Goal: Task Accomplishment & Management: Use online tool/utility

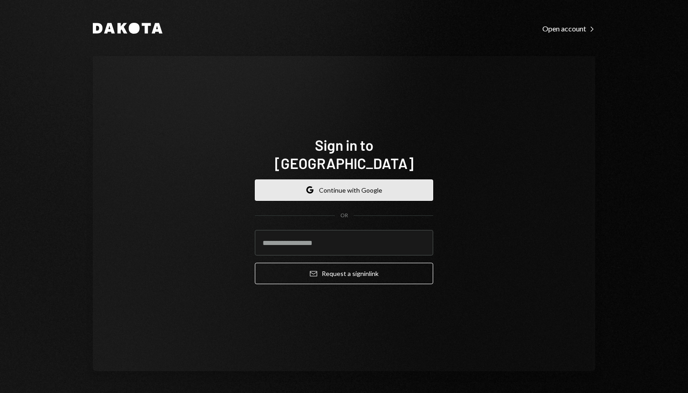
click at [364, 183] on button "Google Continue with Google" at bounding box center [344, 189] width 178 height 21
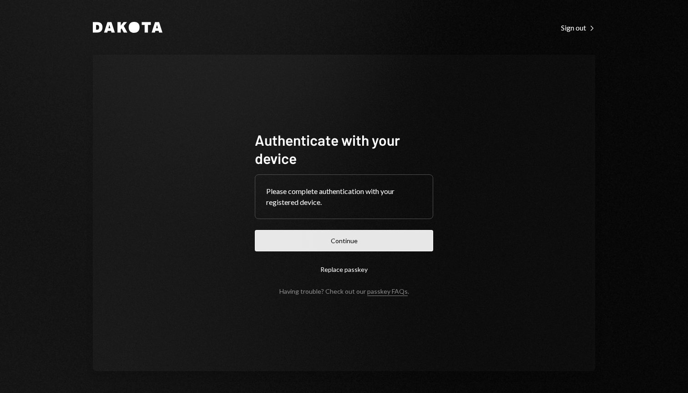
click at [366, 243] on button "Continue" at bounding box center [344, 240] width 178 height 21
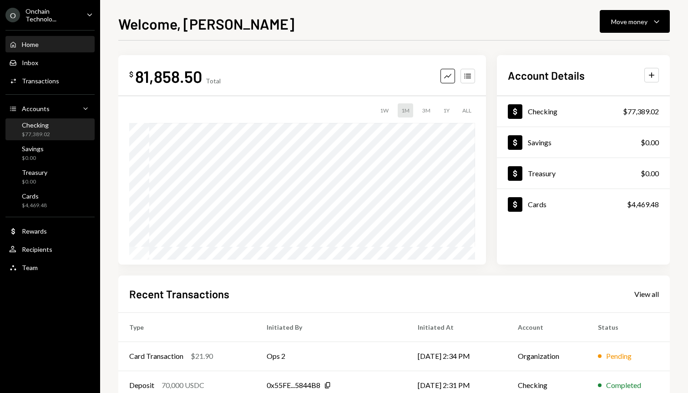
click at [41, 133] on div "$77,389.02" at bounding box center [36, 135] width 28 height 8
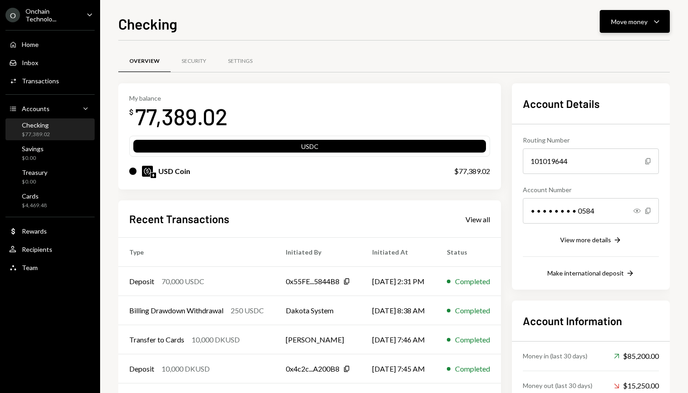
click at [622, 18] on div "Move money" at bounding box center [629, 22] width 36 height 10
click at [606, 51] on div "Send" at bounding box center [627, 49] width 66 height 10
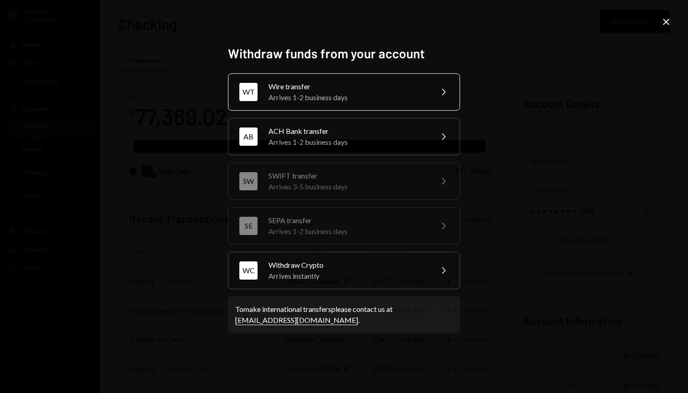
click at [330, 97] on div "Arrives 1-2 business days" at bounding box center [348, 97] width 158 height 11
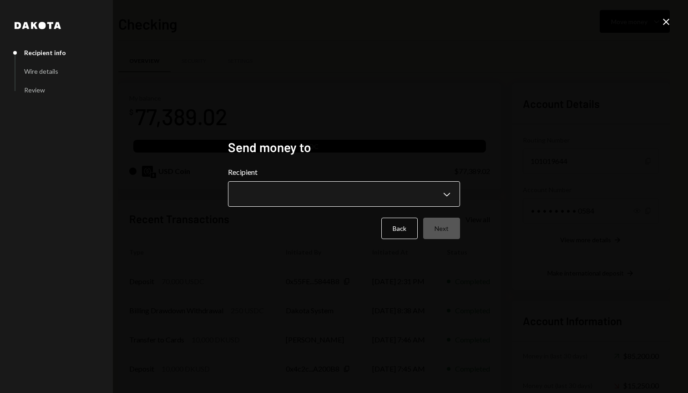
click at [327, 199] on body "O Onchain Technolo... Caret Down Home Home Inbox Inbox Activities Transactions …" at bounding box center [344, 196] width 688 height 393
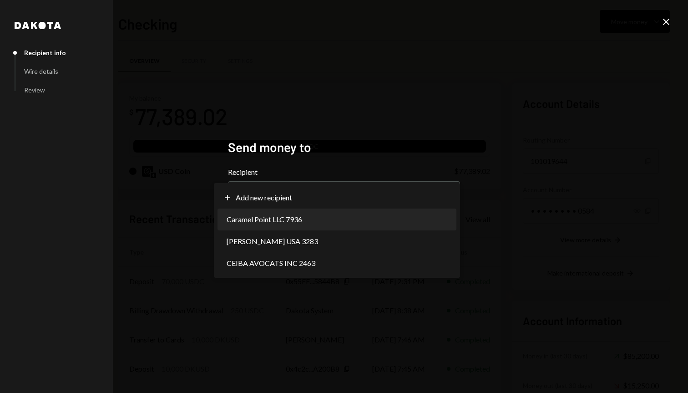
select select "**********"
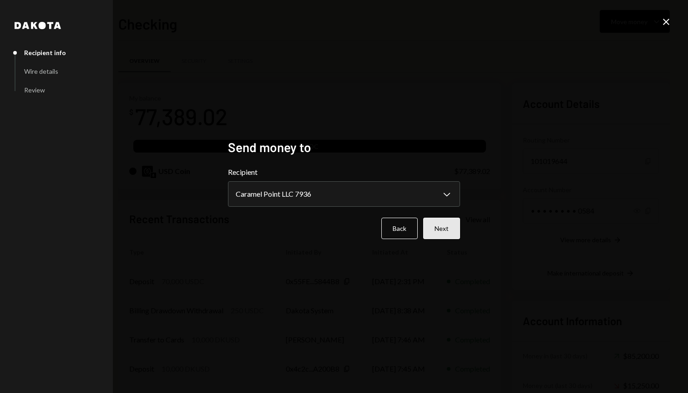
click at [443, 234] on button "Next" at bounding box center [441, 228] width 37 height 21
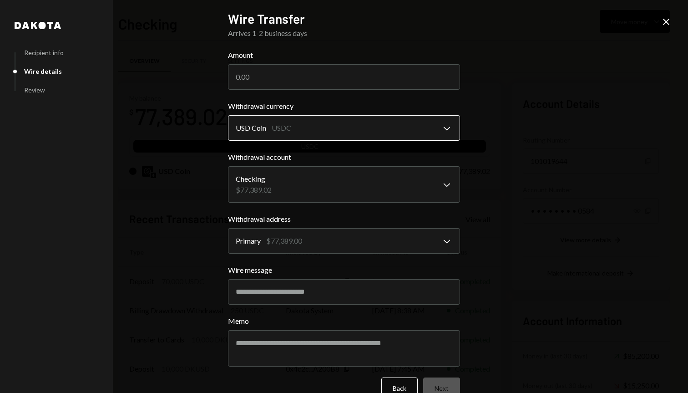
click at [384, 129] on body "O Onchain Technolo... Caret Down Home Home Inbox Inbox Activities Transactions …" at bounding box center [344, 196] width 688 height 393
click at [335, 71] on input "Amount" at bounding box center [344, 76] width 232 height 25
click at [286, 72] on input "Amount" at bounding box center [344, 76] width 232 height 25
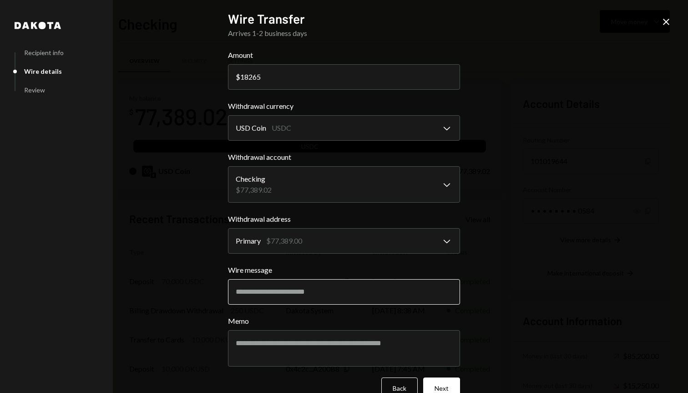
scroll to position [20, 0]
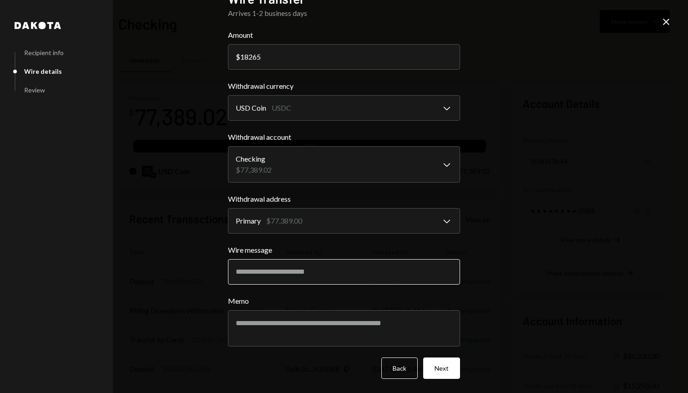
type input "18265"
click at [380, 274] on input "Wire message" at bounding box center [344, 271] width 232 height 25
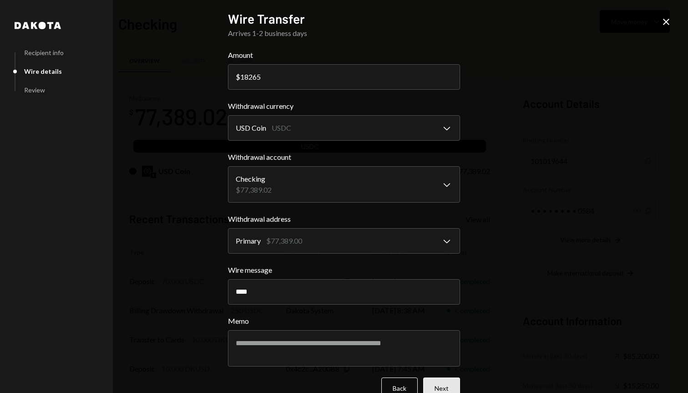
type input "****"
click at [439, 386] on button "Next" at bounding box center [441, 387] width 37 height 21
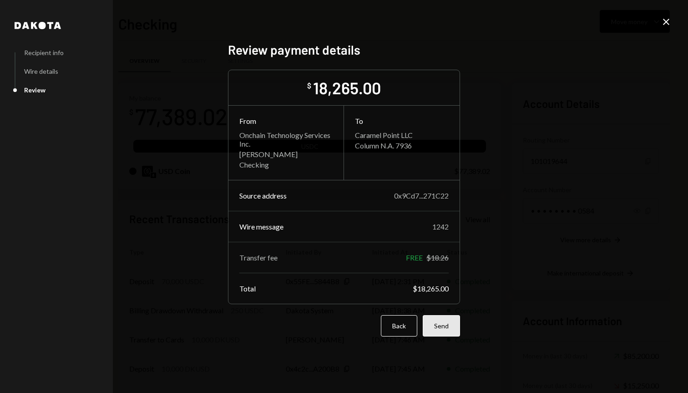
click at [448, 327] on button "Send" at bounding box center [441, 325] width 37 height 21
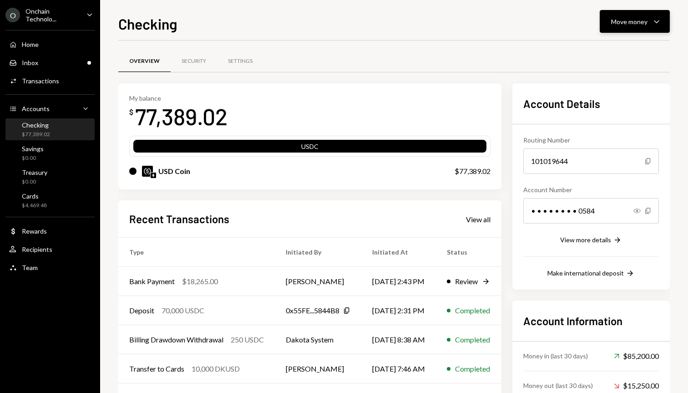
click at [615, 20] on div "Move money" at bounding box center [629, 22] width 36 height 10
click at [607, 44] on div "Withdraw Send" at bounding box center [620, 49] width 91 height 20
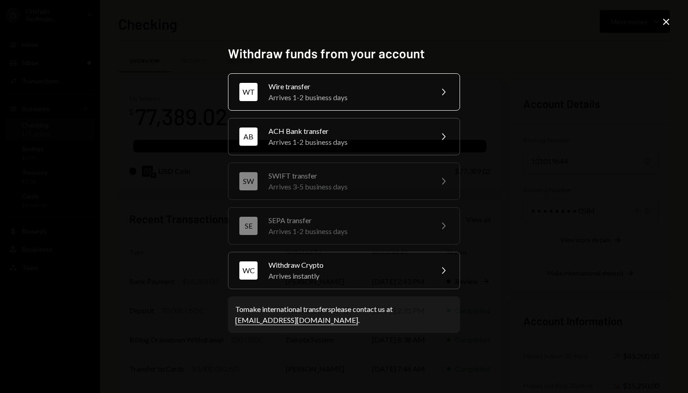
click at [343, 99] on div "Arrives 1-2 business days" at bounding box center [348, 97] width 158 height 11
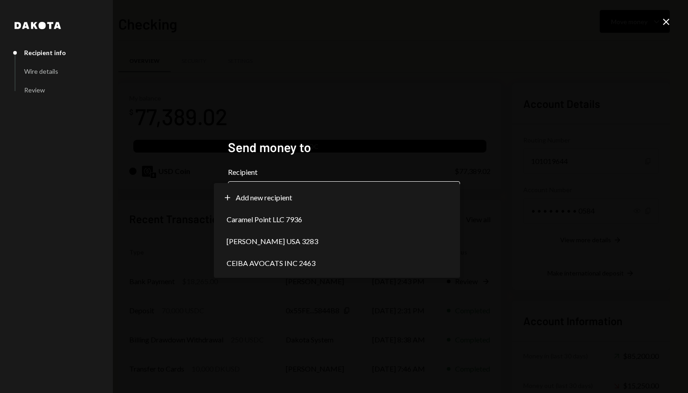
click at [360, 196] on body "O Onchain Technolo... Caret Down Home Home Inbox Inbox Activities Transactions …" at bounding box center [344, 196] width 688 height 393
click at [544, 46] on div "**********" at bounding box center [344, 196] width 688 height 393
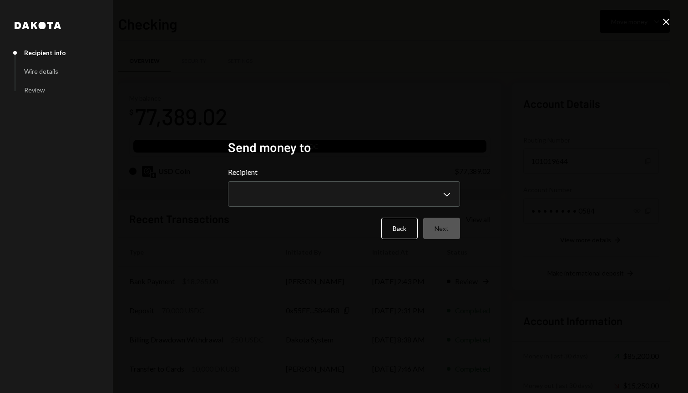
click at [666, 18] on icon "Close" at bounding box center [666, 21] width 11 height 11
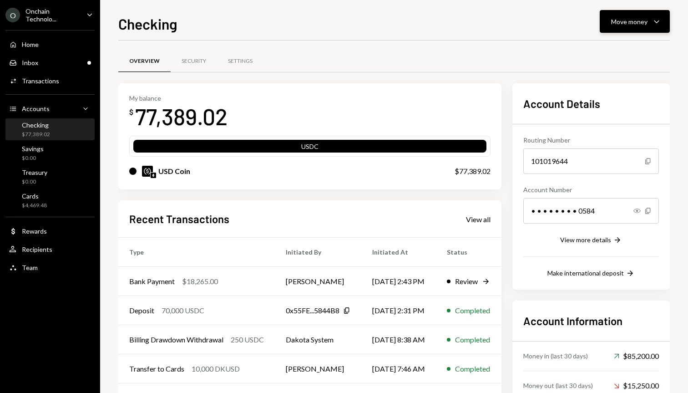
click at [618, 25] on div "Move money" at bounding box center [629, 22] width 36 height 10
click at [603, 53] on div "Send" at bounding box center [627, 49] width 66 height 10
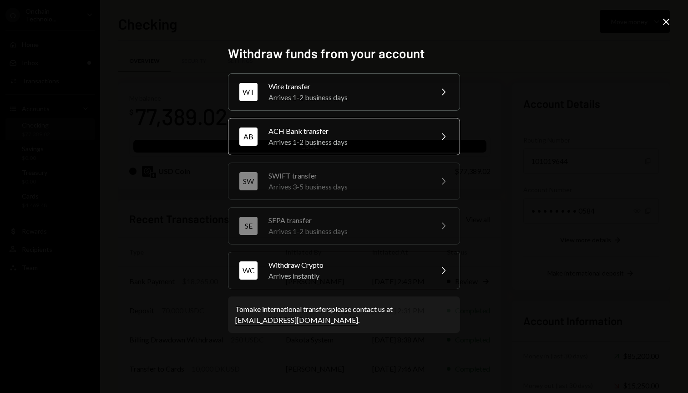
click at [319, 140] on div "Arrives 1-2 business days" at bounding box center [348, 142] width 158 height 11
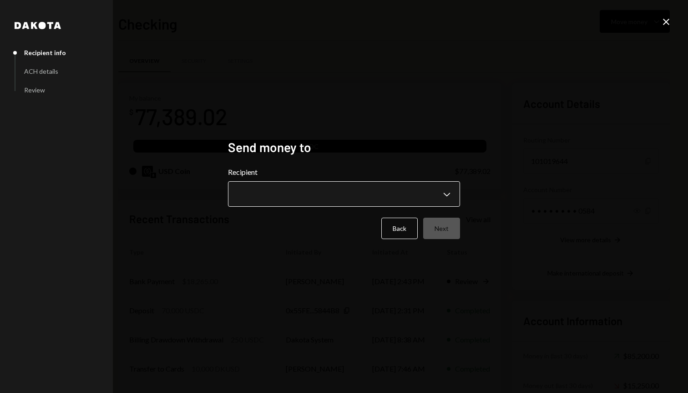
click at [319, 195] on body "O Onchain Technolo... Caret Down Home Home Inbox Inbox Activities Transactions …" at bounding box center [344, 196] width 688 height 393
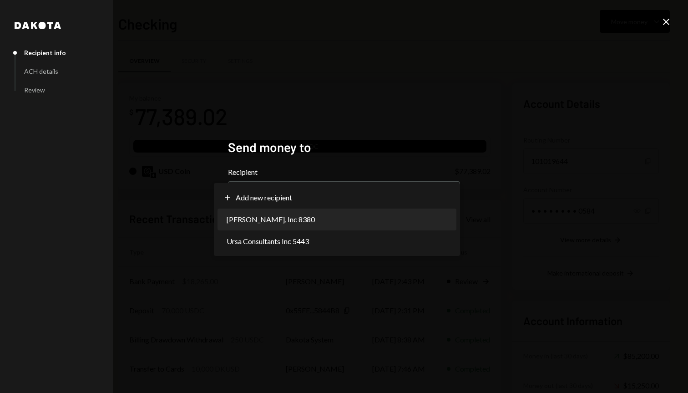
select select "**********"
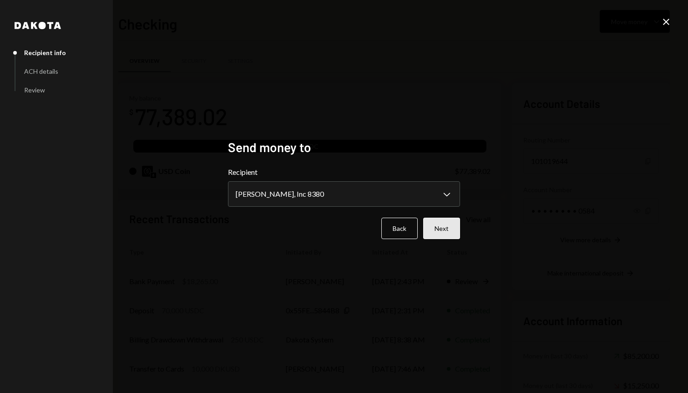
click at [457, 229] on button "Next" at bounding box center [441, 228] width 37 height 21
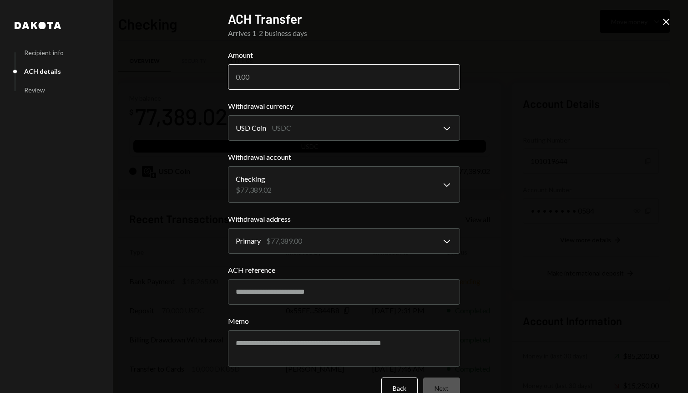
click at [322, 74] on input "Amount" at bounding box center [344, 76] width 232 height 25
paste input "43029.02"
type input "43029.02"
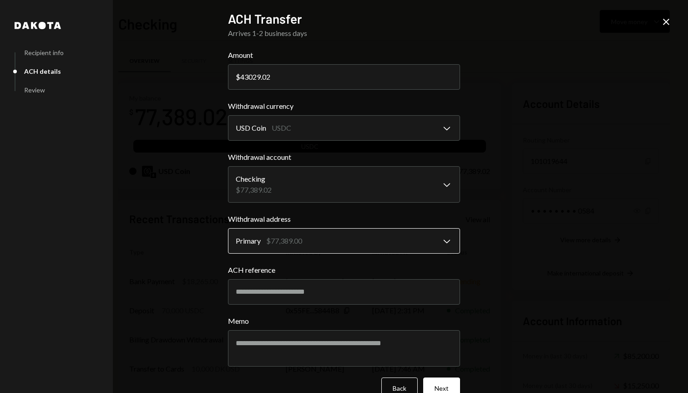
scroll to position [20, 0]
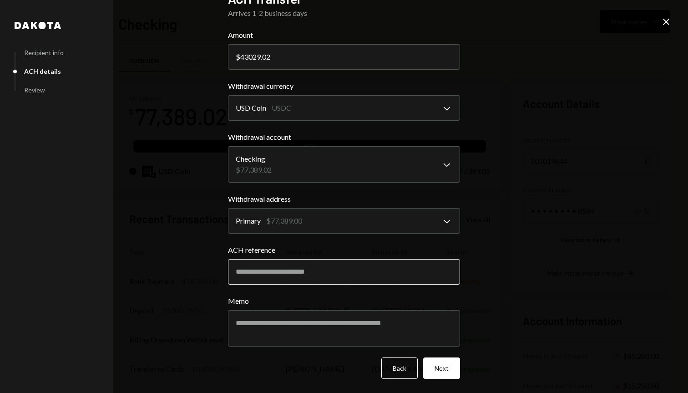
click at [353, 273] on input "ACH reference" at bounding box center [344, 271] width 232 height 25
paste input "**********"
type input "**********"
click at [438, 363] on button "Next" at bounding box center [441, 367] width 37 height 21
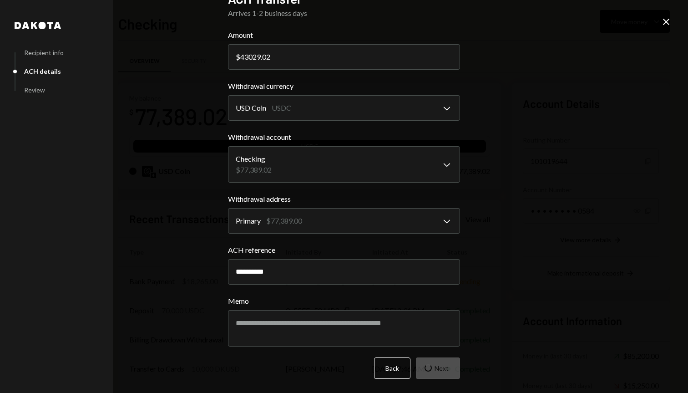
scroll to position [0, 0]
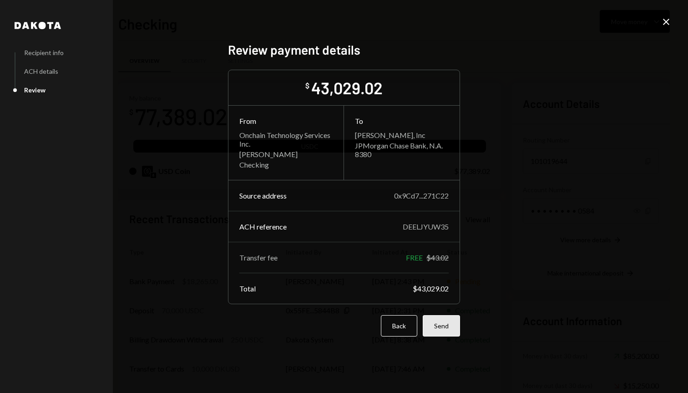
click at [443, 336] on button "Send" at bounding box center [441, 325] width 37 height 21
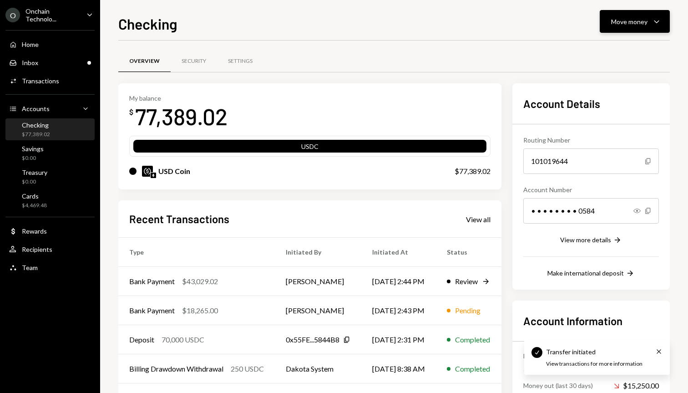
click at [621, 22] on div "Move money" at bounding box center [629, 22] width 36 height 10
click at [607, 47] on div "Send" at bounding box center [627, 49] width 66 height 10
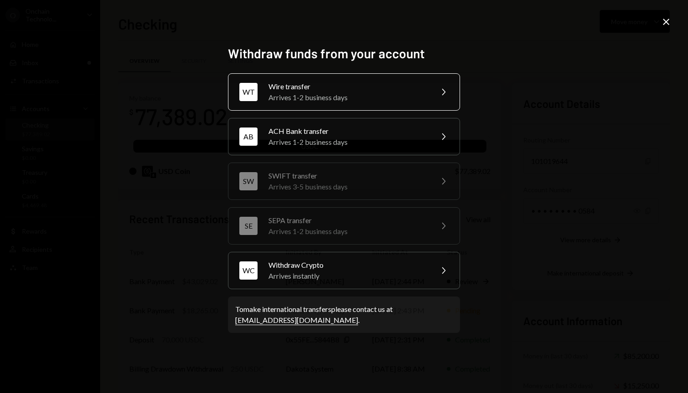
click at [359, 88] on div "Wire transfer" at bounding box center [348, 86] width 158 height 11
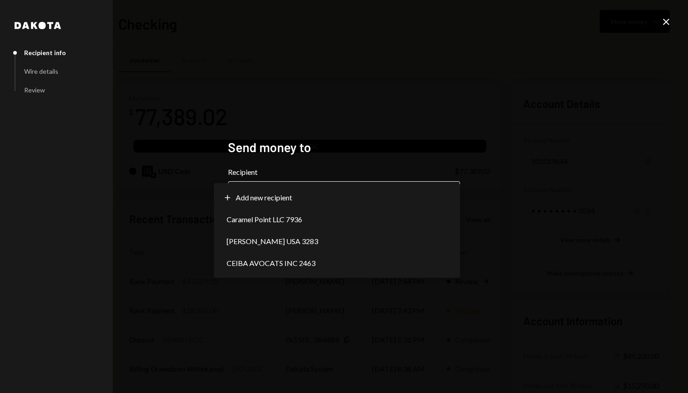
click at [341, 194] on body "O Onchain Technolo... Caret Down Home Home Inbox Inbox Activities Transactions …" at bounding box center [344, 196] width 688 height 393
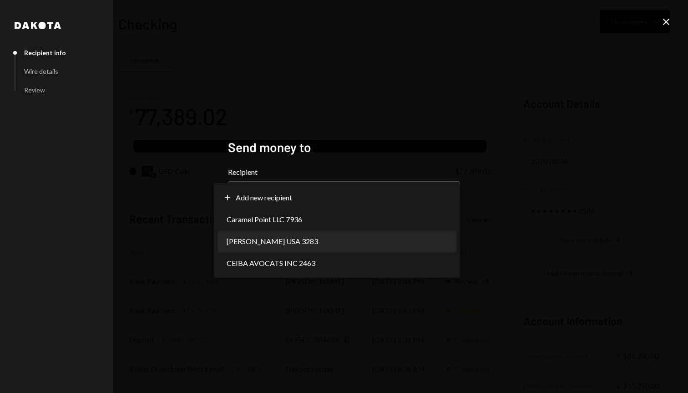
select select "**********"
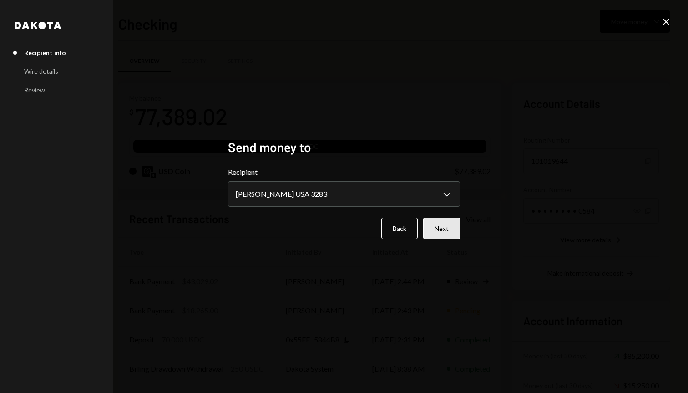
click at [447, 228] on button "Next" at bounding box center [441, 228] width 37 height 21
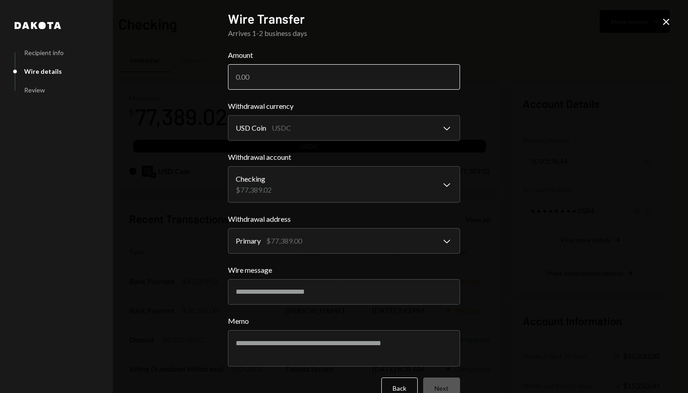
click at [362, 68] on input "Amount" at bounding box center [344, 76] width 232 height 25
paste input "5054.00"
type input "5054.00"
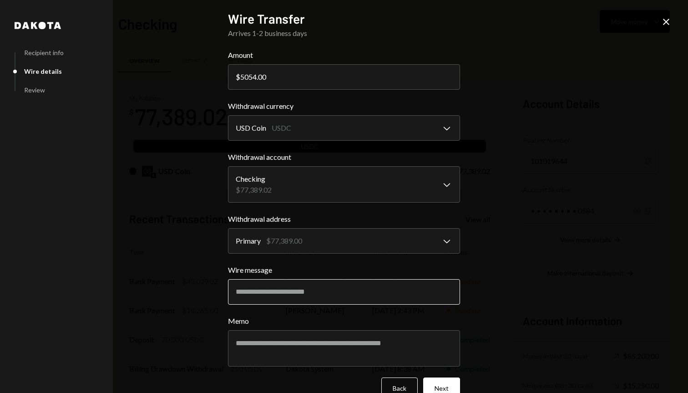
click at [320, 297] on input "Wire message" at bounding box center [344, 291] width 232 height 25
paste input "**********"
type input "**********"
click at [432, 381] on button "Next" at bounding box center [441, 387] width 37 height 21
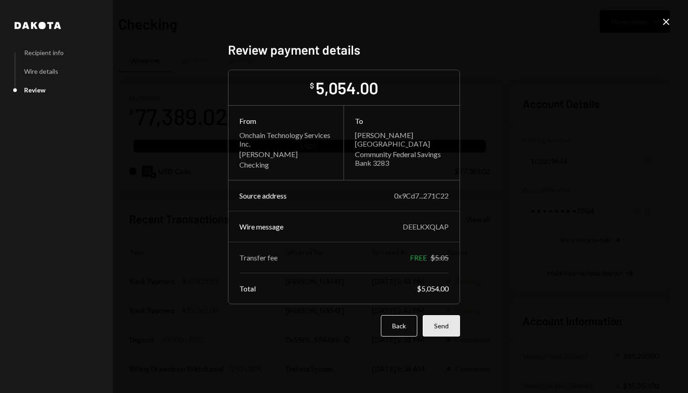
click at [444, 329] on button "Send" at bounding box center [441, 325] width 37 height 21
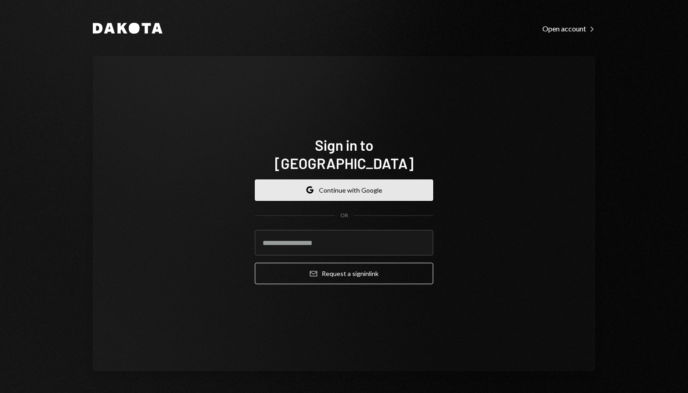
click at [351, 184] on button "Google Continue with Google" at bounding box center [344, 189] width 178 height 21
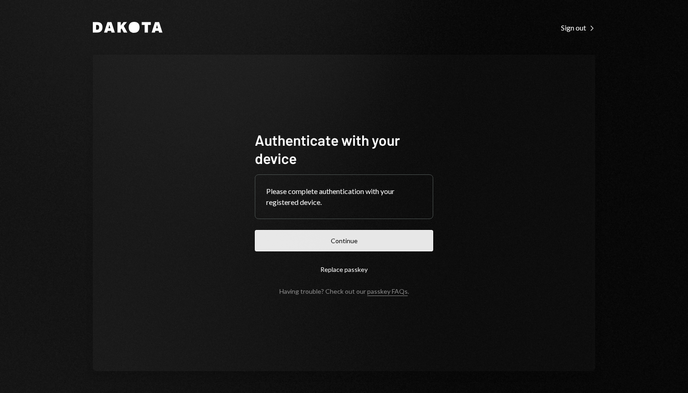
click at [407, 243] on button "Continue" at bounding box center [344, 240] width 178 height 21
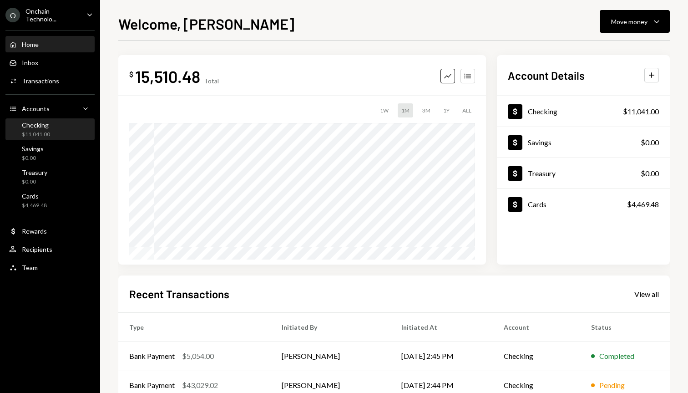
click at [35, 128] on div "Checking" at bounding box center [36, 125] width 28 height 8
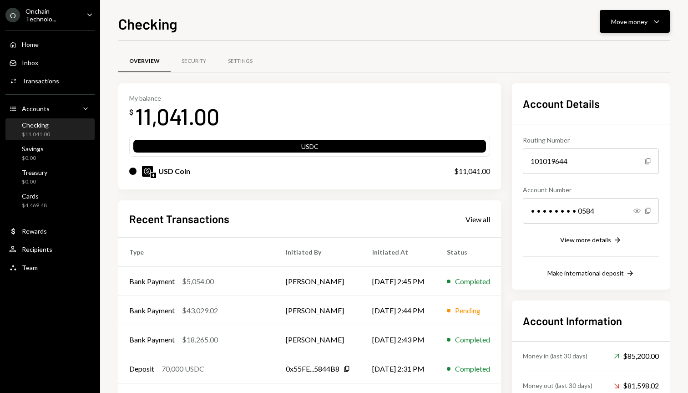
click at [650, 18] on div "Move money Caret Down" at bounding box center [634, 21] width 47 height 11
click at [626, 48] on div "Send" at bounding box center [627, 49] width 66 height 10
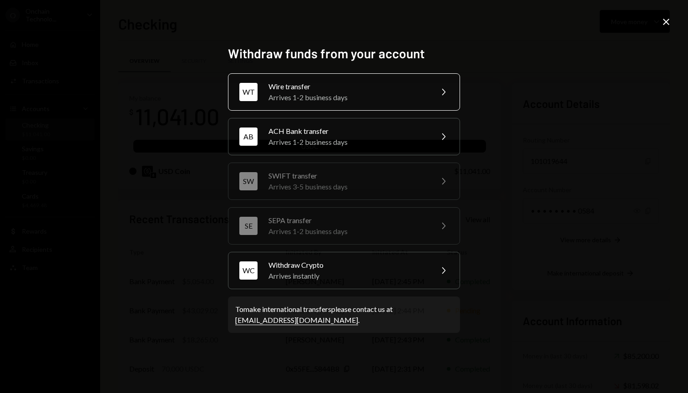
click at [353, 91] on div "Wire transfer" at bounding box center [348, 86] width 158 height 11
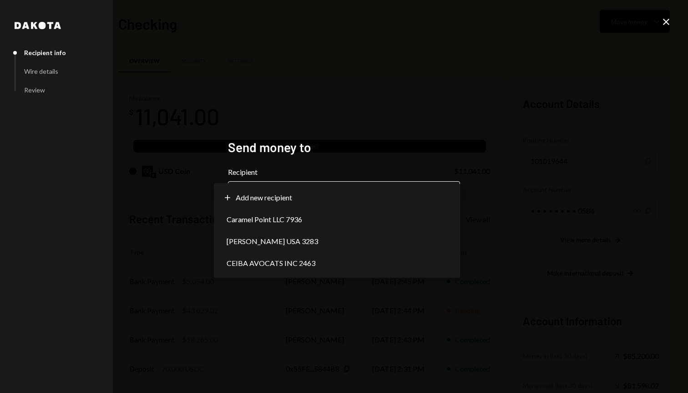
click at [325, 196] on body "O Onchain Technolo... Caret Down Home Home Inbox Inbox Activities Transactions …" at bounding box center [344, 196] width 688 height 393
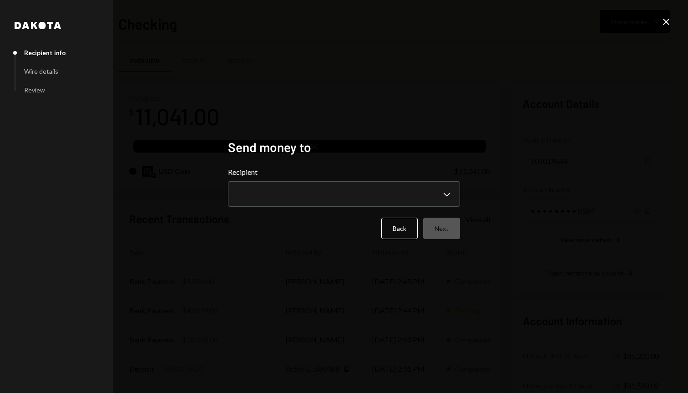
click at [372, 128] on div "**********" at bounding box center [344, 196] width 254 height 137
click at [394, 221] on button "Back" at bounding box center [399, 228] width 36 height 21
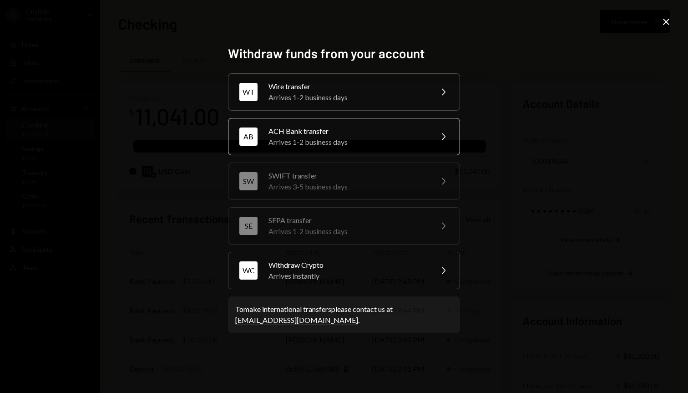
click at [329, 131] on div "ACH Bank transfer" at bounding box center [348, 131] width 158 height 11
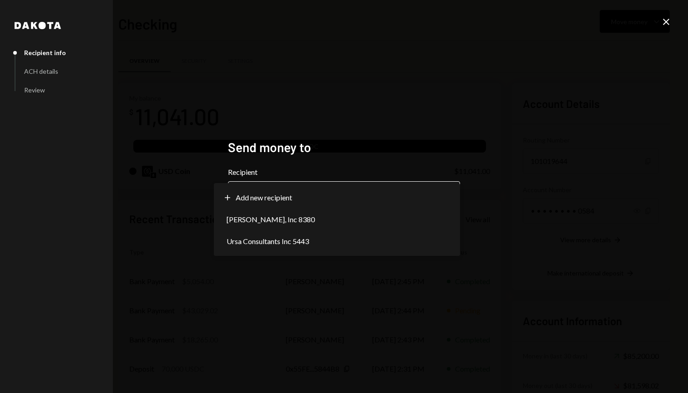
click at [333, 190] on body "O Onchain Technolo... Caret Down Home Home Inbox Inbox Activities Transactions …" at bounding box center [344, 196] width 688 height 393
click at [381, 133] on div "**********" at bounding box center [344, 196] width 254 height 137
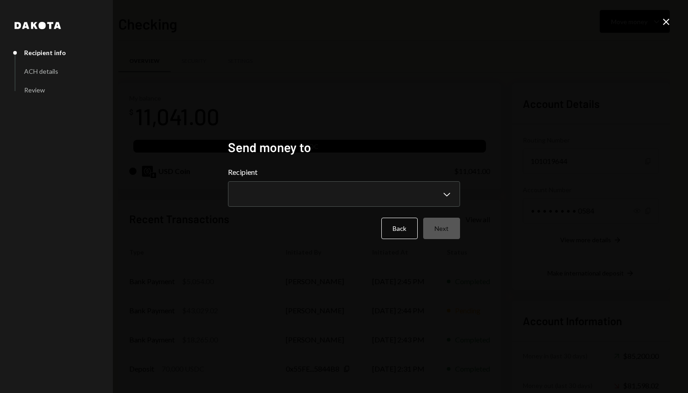
click at [668, 20] on icon "Close" at bounding box center [666, 21] width 11 height 11
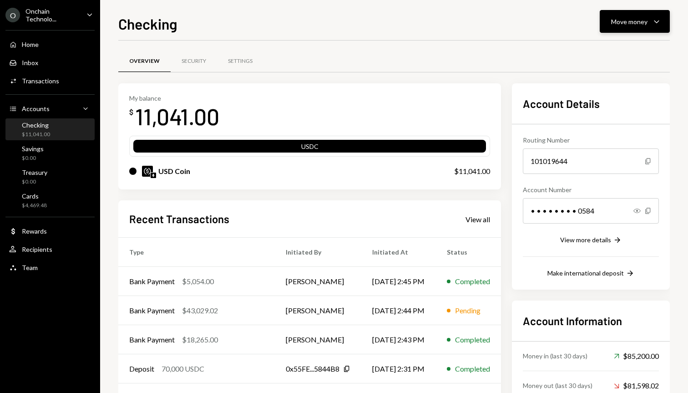
click at [615, 19] on div "Move money" at bounding box center [629, 22] width 36 height 10
click at [474, 55] on div "Overview Security Settings" at bounding box center [394, 61] width 552 height 23
click at [51, 243] on div "User Recipients" at bounding box center [50, 249] width 82 height 15
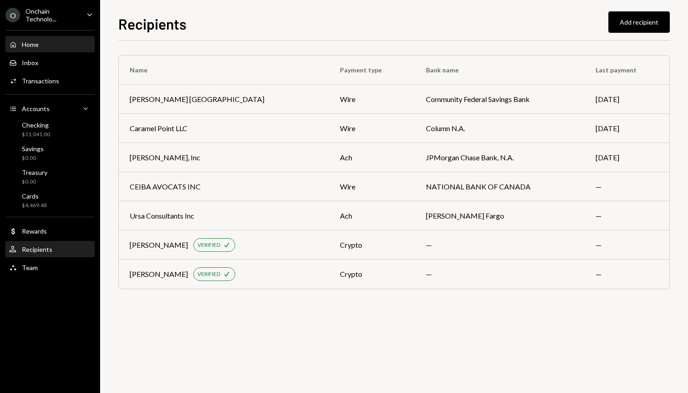
click at [42, 44] on div "Home Home" at bounding box center [50, 45] width 82 height 8
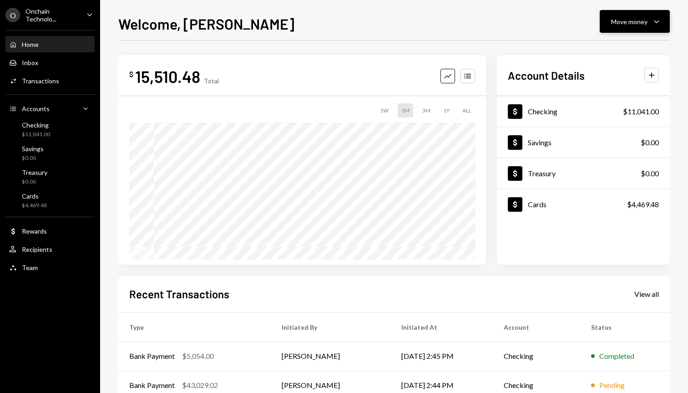
click at [650, 13] on button "Move money Caret Down" at bounding box center [635, 21] width 70 height 23
click at [620, 51] on div "Send" at bounding box center [627, 49] width 66 height 10
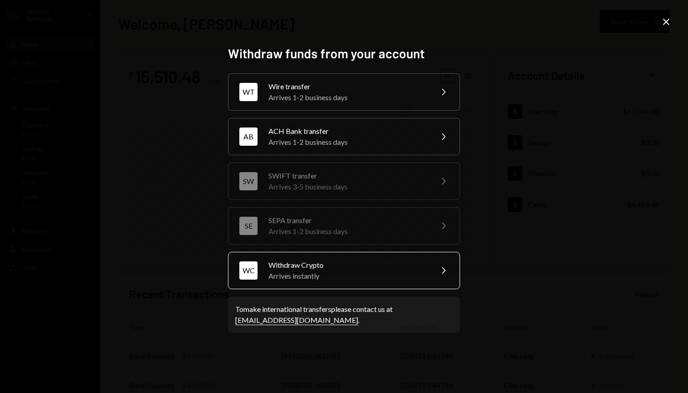
click at [327, 272] on div "Arrives instantly" at bounding box center [348, 275] width 158 height 11
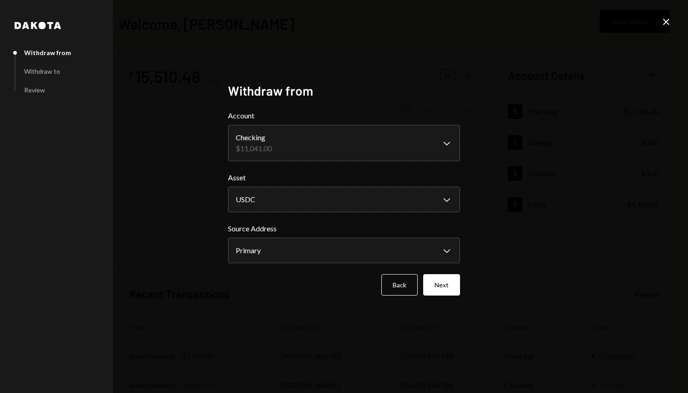
click at [473, 295] on div "**********" at bounding box center [344, 196] width 688 height 393
click at [461, 295] on div "**********" at bounding box center [344, 196] width 254 height 249
click at [451, 289] on button "Next" at bounding box center [441, 284] width 37 height 21
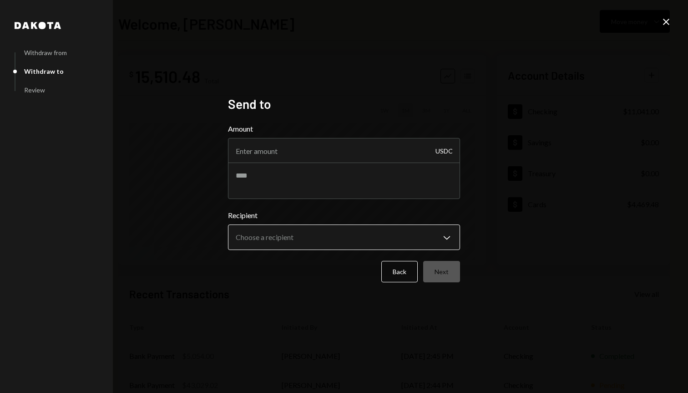
click at [338, 243] on body "**********" at bounding box center [344, 196] width 688 height 393
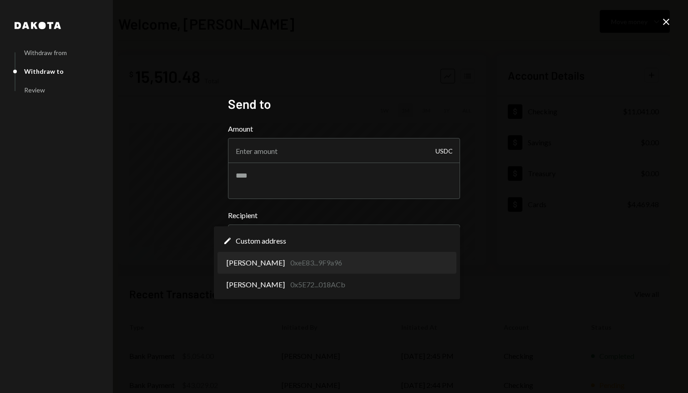
select select "**********"
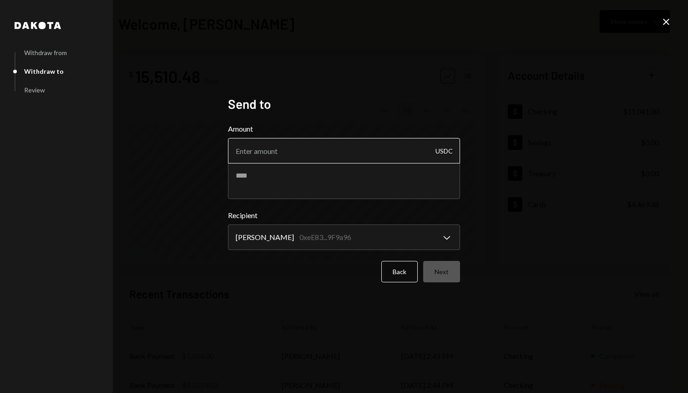
click at [338, 155] on input "Amount" at bounding box center [344, 150] width 232 height 25
type input "11000"
click at [544, 167] on div "**********" at bounding box center [344, 196] width 688 height 393
click at [439, 269] on button "Next" at bounding box center [441, 271] width 37 height 21
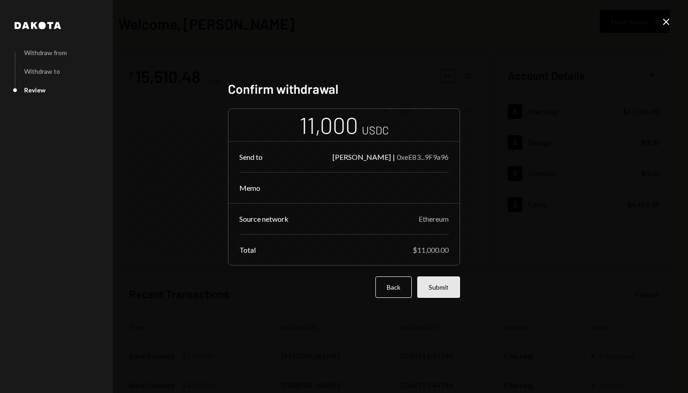
click at [442, 290] on button "Submit" at bounding box center [438, 286] width 43 height 21
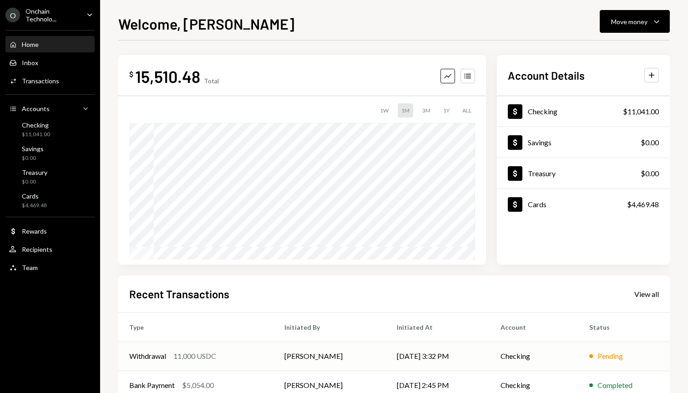
click at [226, 358] on div "Withdrawal 11,000 USDC" at bounding box center [195, 356] width 133 height 11
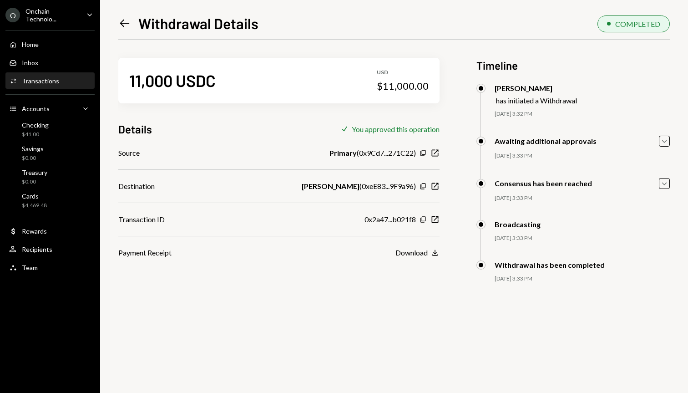
click at [75, 21] on div "Onchain Technolo..." at bounding box center [52, 14] width 54 height 15
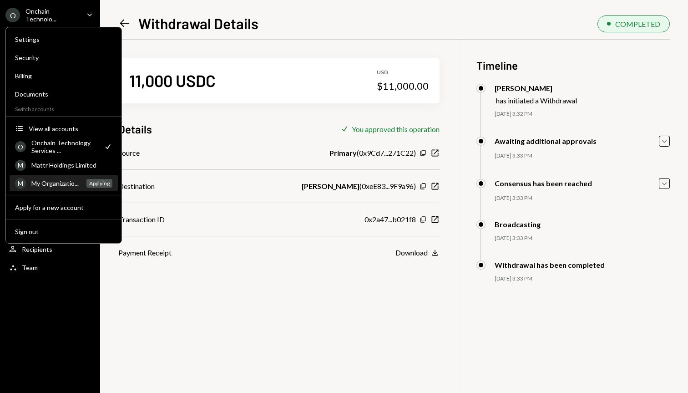
click at [61, 177] on div "M My Organizatio... Applying" at bounding box center [63, 183] width 97 height 15
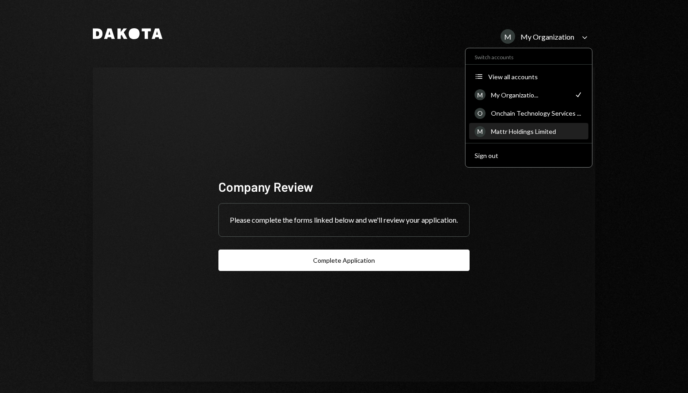
click at [518, 128] on div "Mattr Holdings Limited" at bounding box center [537, 131] width 92 height 8
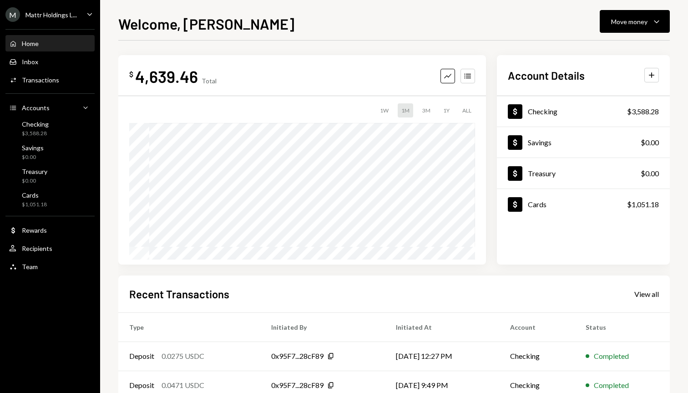
click at [51, 19] on div "M Mattr Holdings L..." at bounding box center [40, 14] width 71 height 15
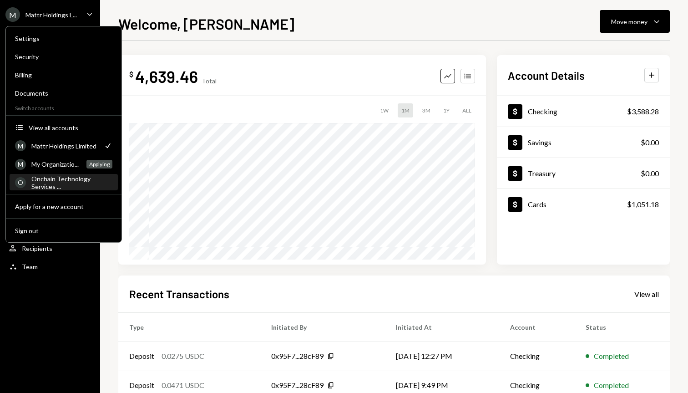
click at [46, 180] on div "Onchain Technology Services ..." at bounding box center [71, 182] width 81 height 15
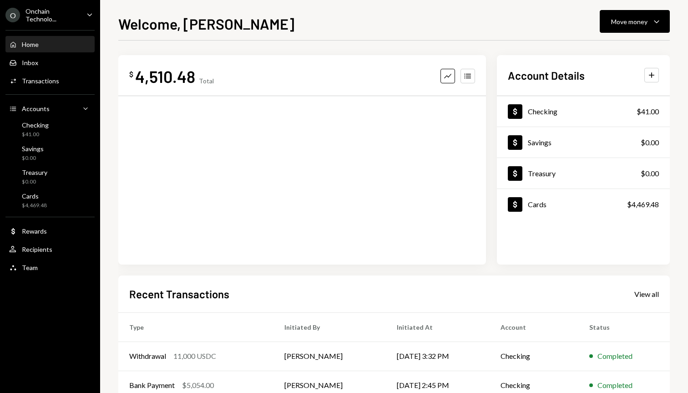
scroll to position [112, 0]
